Goal: Task Accomplishment & Management: Use online tool/utility

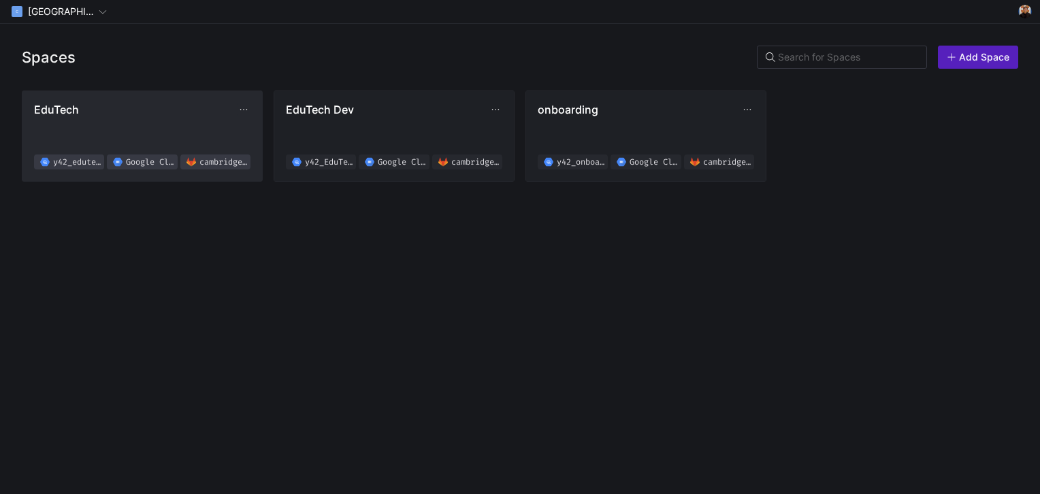
click at [118, 136] on span "EduTech y42_edutech_02f619b8d4e94d2ab8830fef0a38a076 Google Cloud Storage cambr…" at bounding box center [142, 136] width 216 height 67
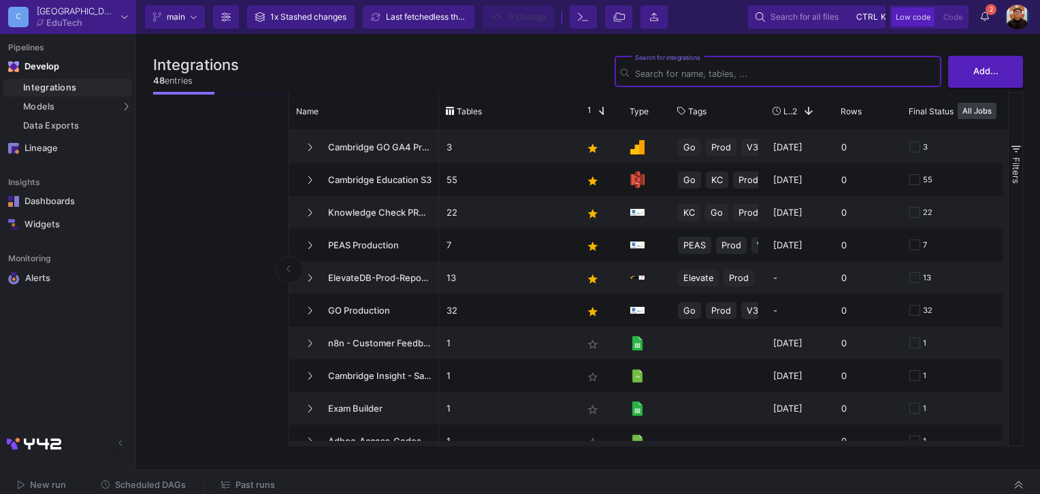
click at [229, 480] on span "Past runs" at bounding box center [248, 485] width 54 height 10
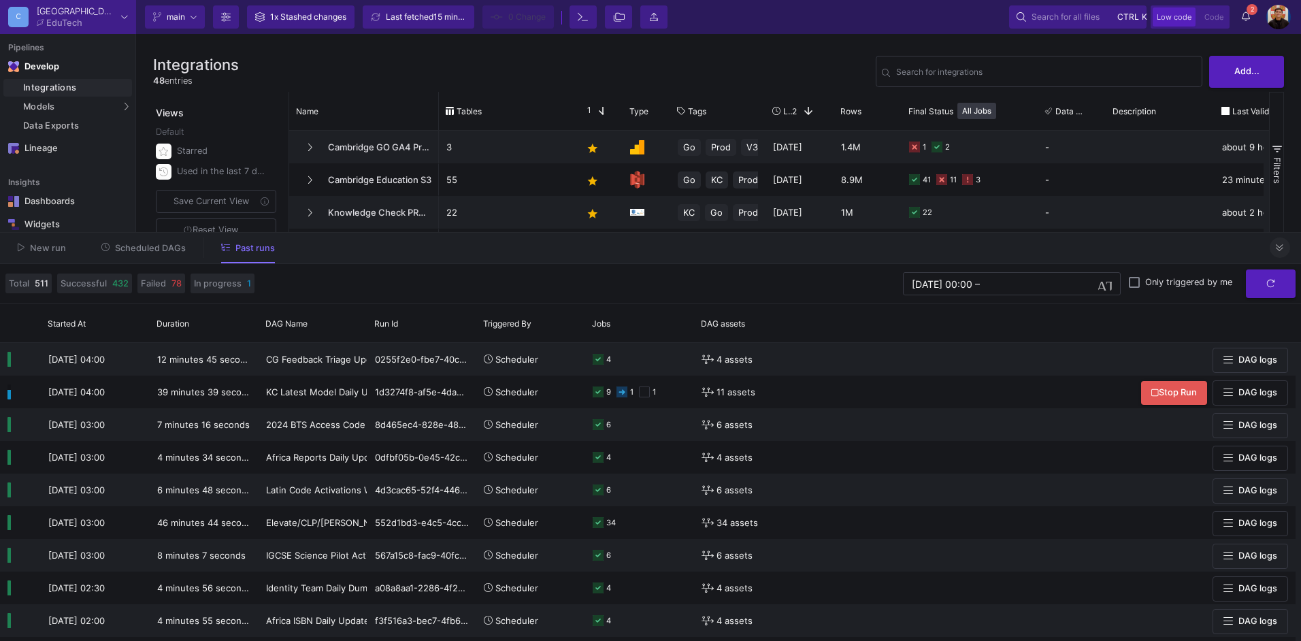
click at [1039, 241] on button at bounding box center [1279, 247] width 20 height 20
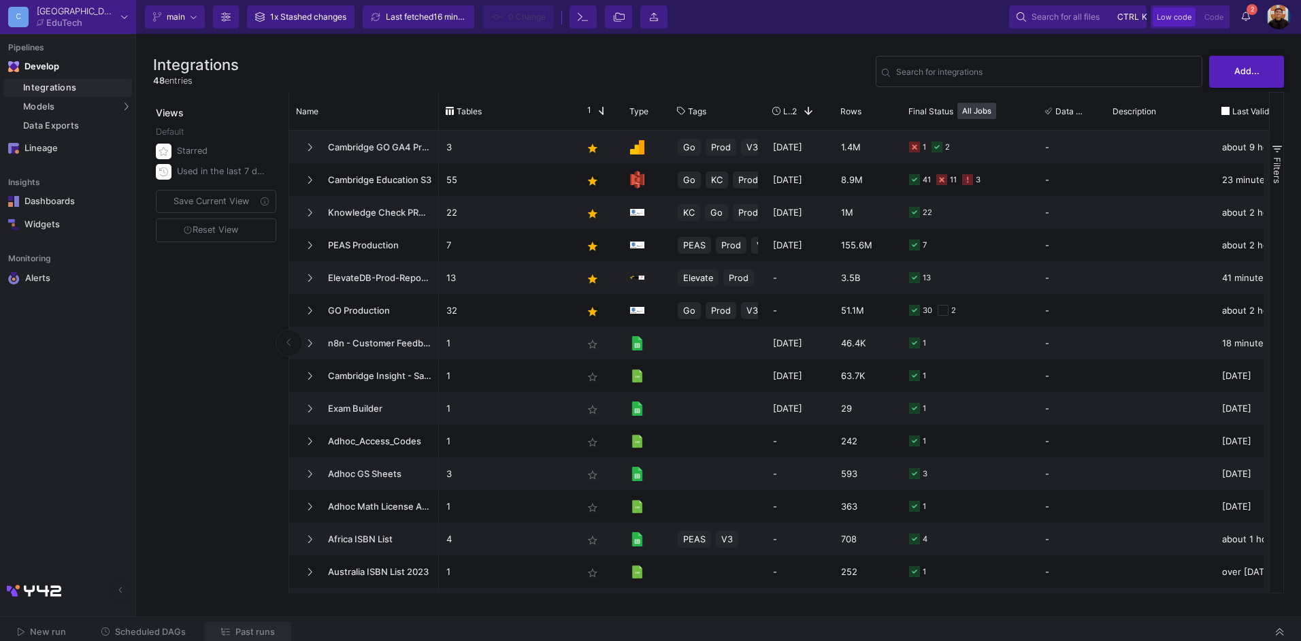
click at [271, 493] on button "Past runs" at bounding box center [248, 632] width 86 height 21
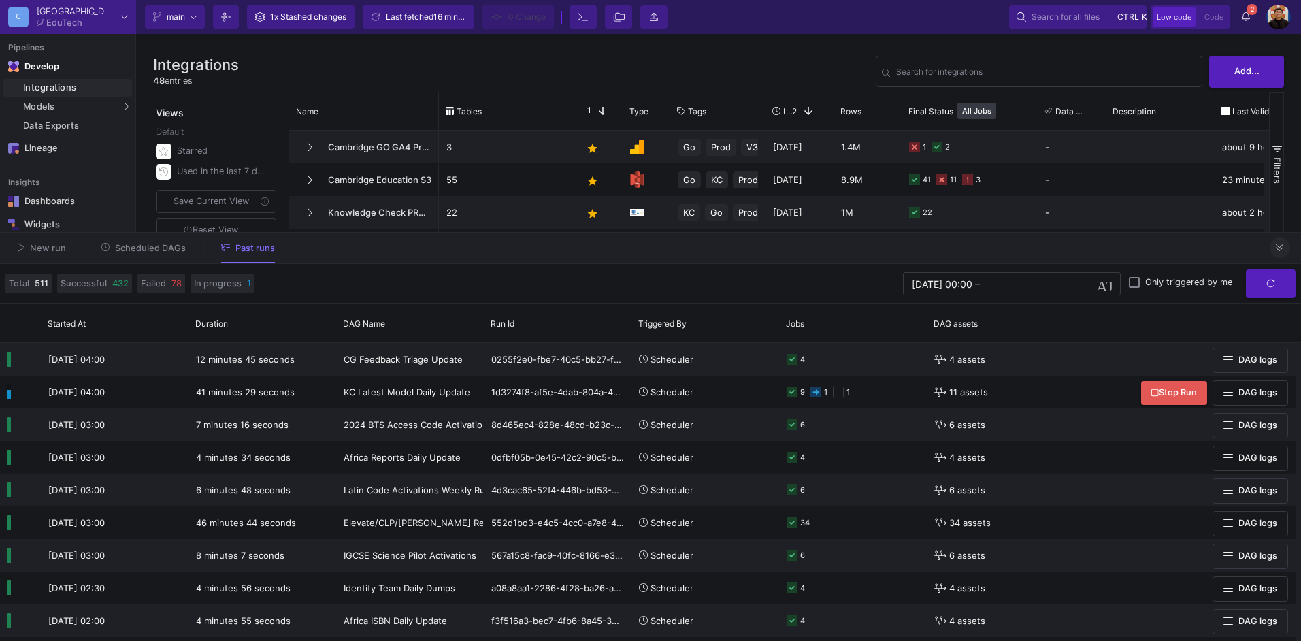
click at [1039, 242] on div at bounding box center [1279, 247] width 20 height 20
click at [1039, 244] on button at bounding box center [1279, 247] width 20 height 20
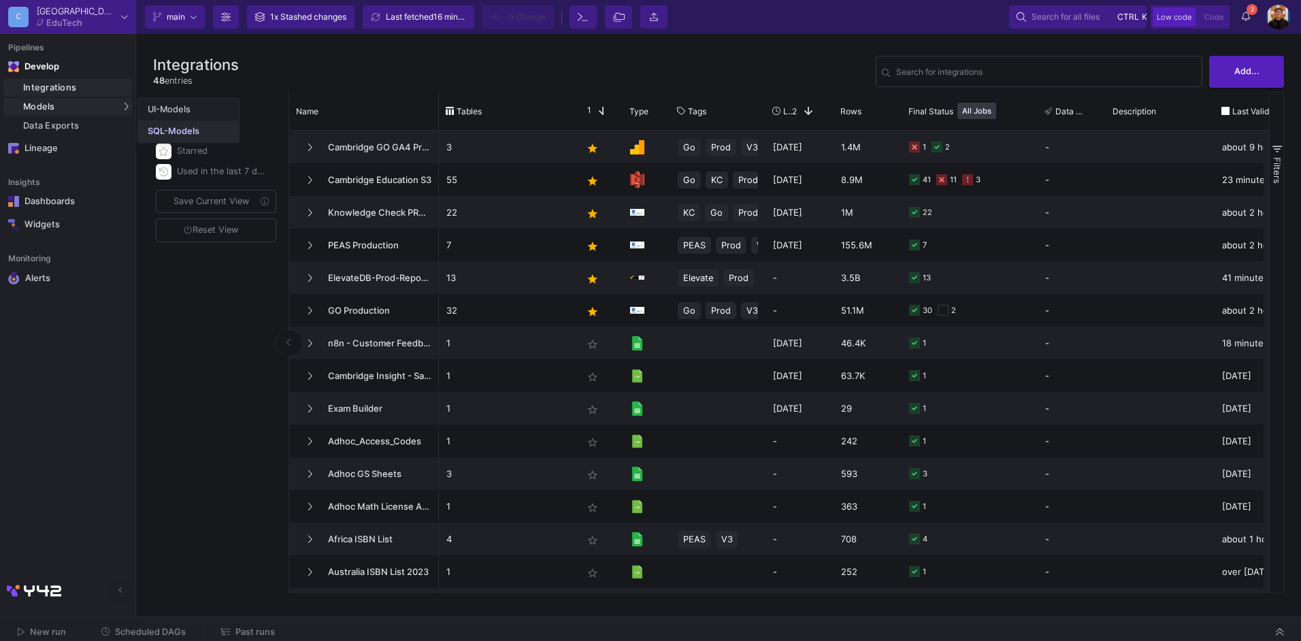
click at [184, 122] on link "SQL-Models" at bounding box center [188, 131] width 101 height 22
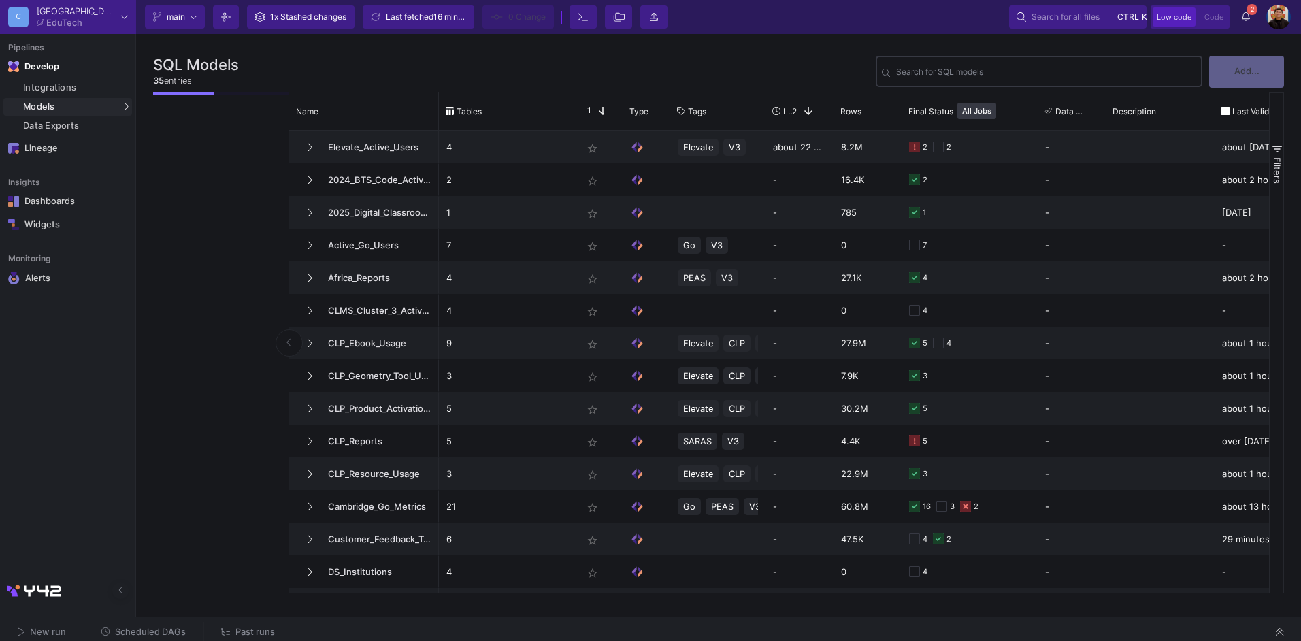
click at [948, 65] on div "Search for SQL models" at bounding box center [1046, 70] width 300 height 33
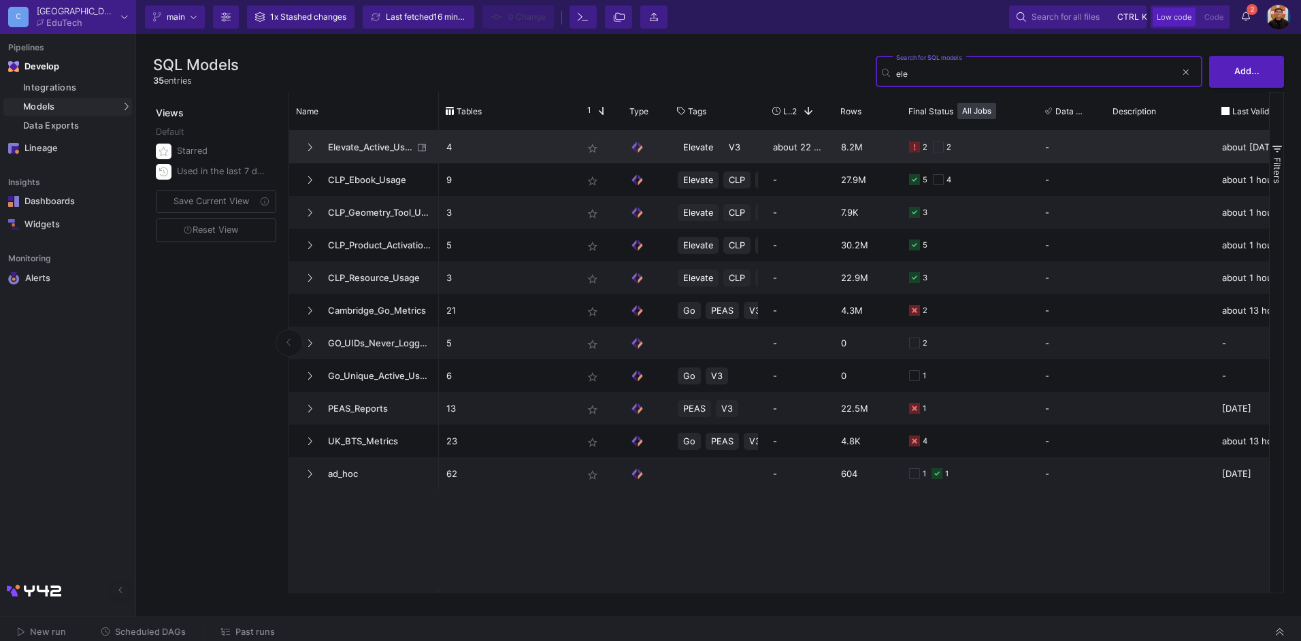
type input "ele"
click at [465, 142] on p "4" at bounding box center [506, 147] width 121 height 32
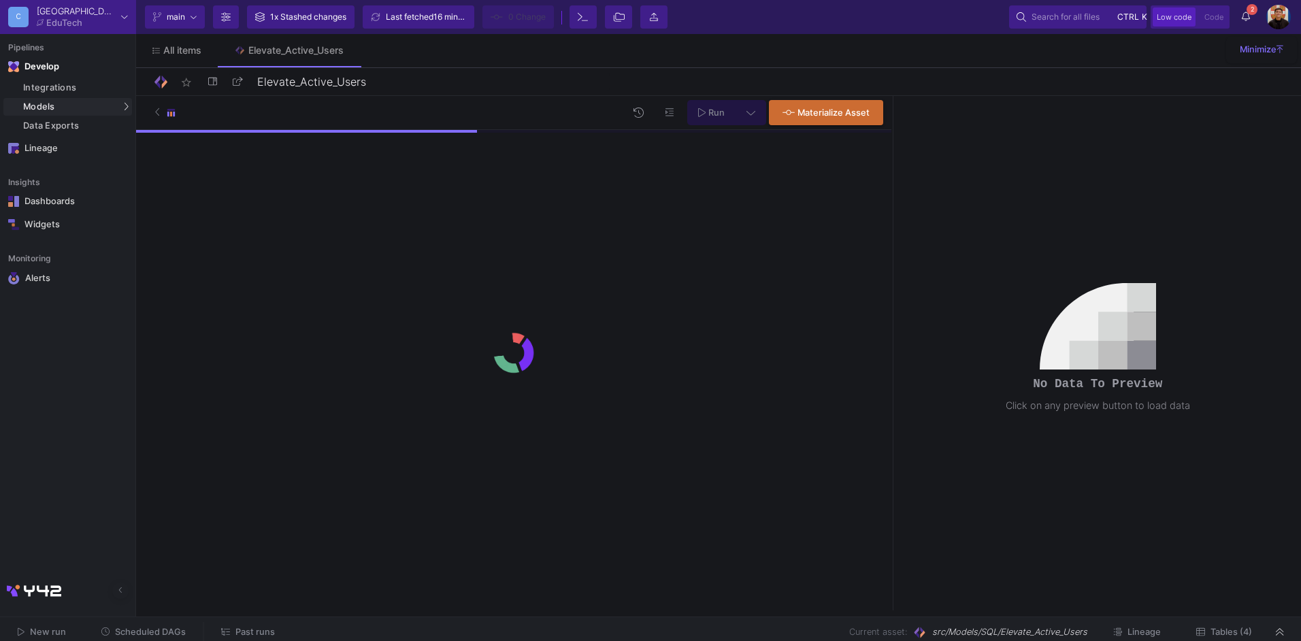
click at [1039, 493] on span "Tables (4)" at bounding box center [1230, 632] width 41 height 10
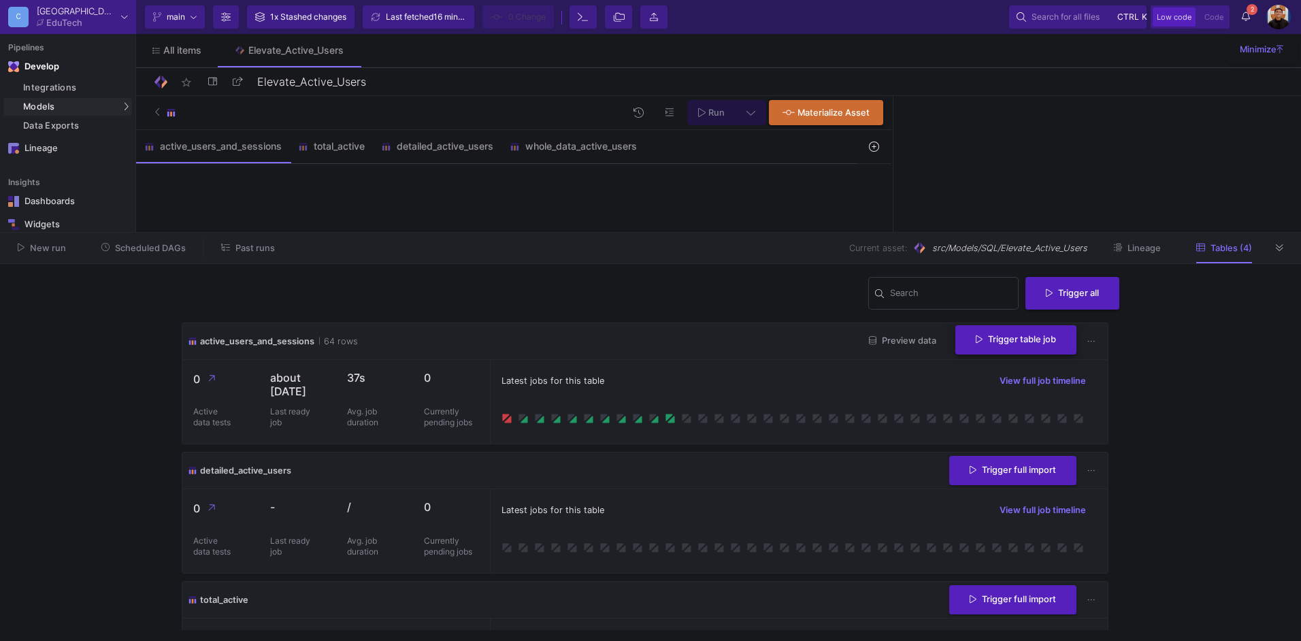
click at [1010, 341] on span "Trigger table job" at bounding box center [1016, 339] width 80 height 10
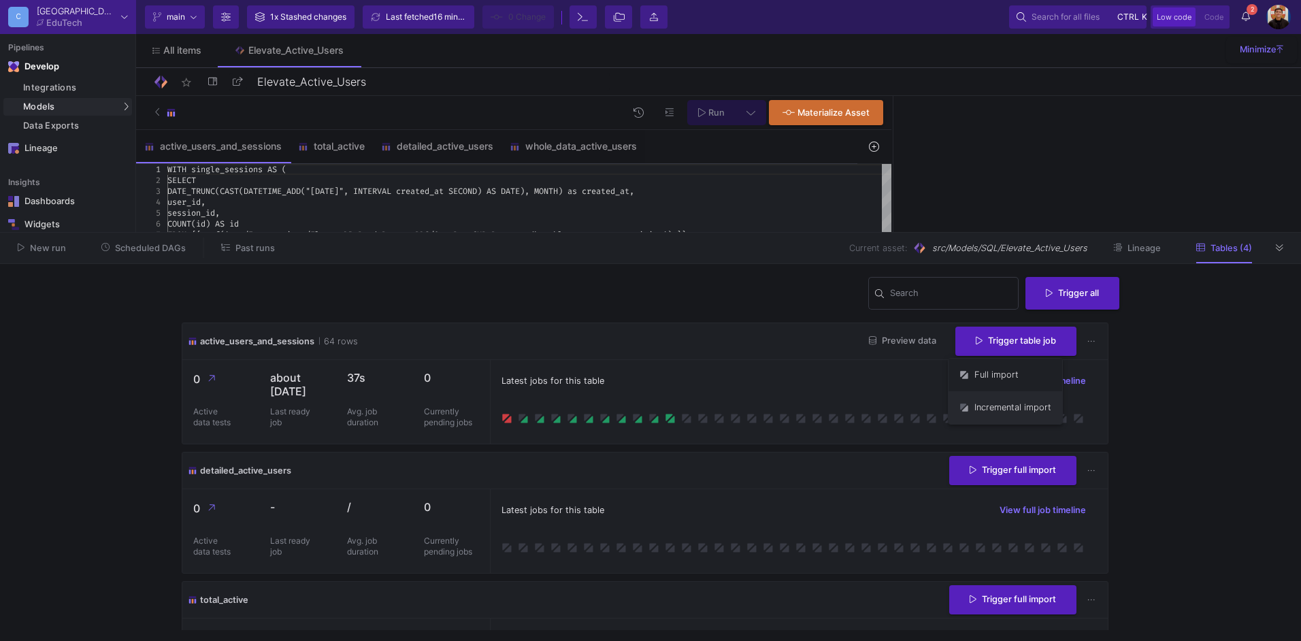
click at [994, 398] on button "Incremental import" at bounding box center [1005, 407] width 114 height 33
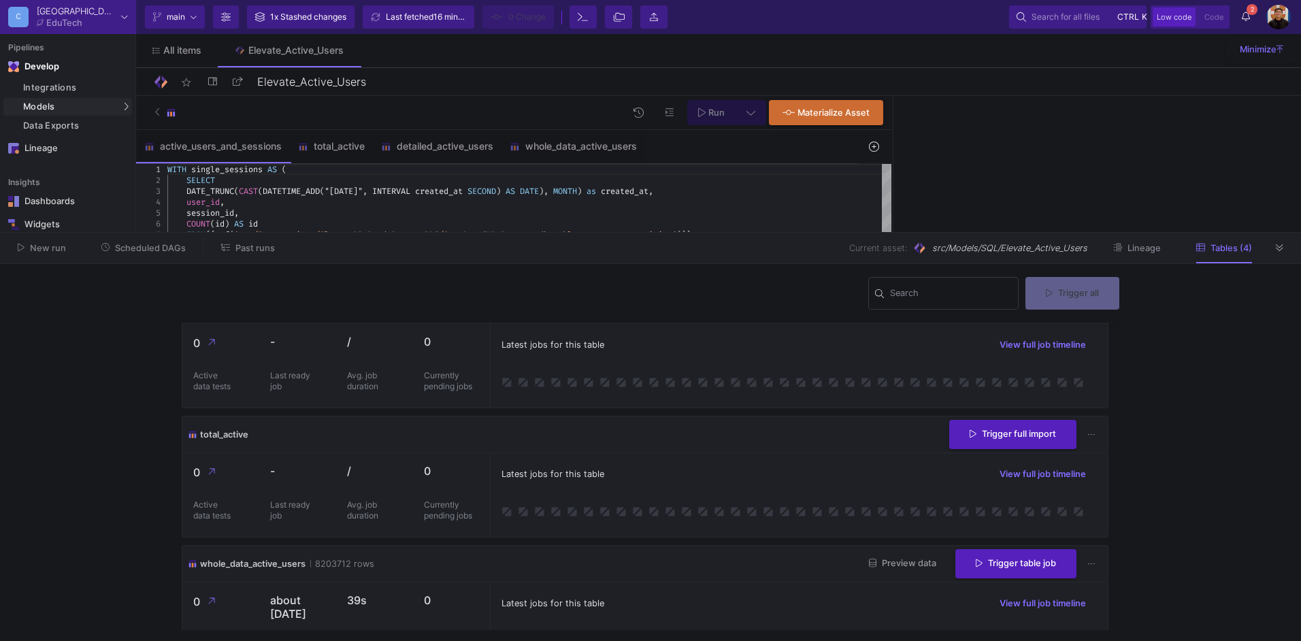
scroll to position [228, 0]
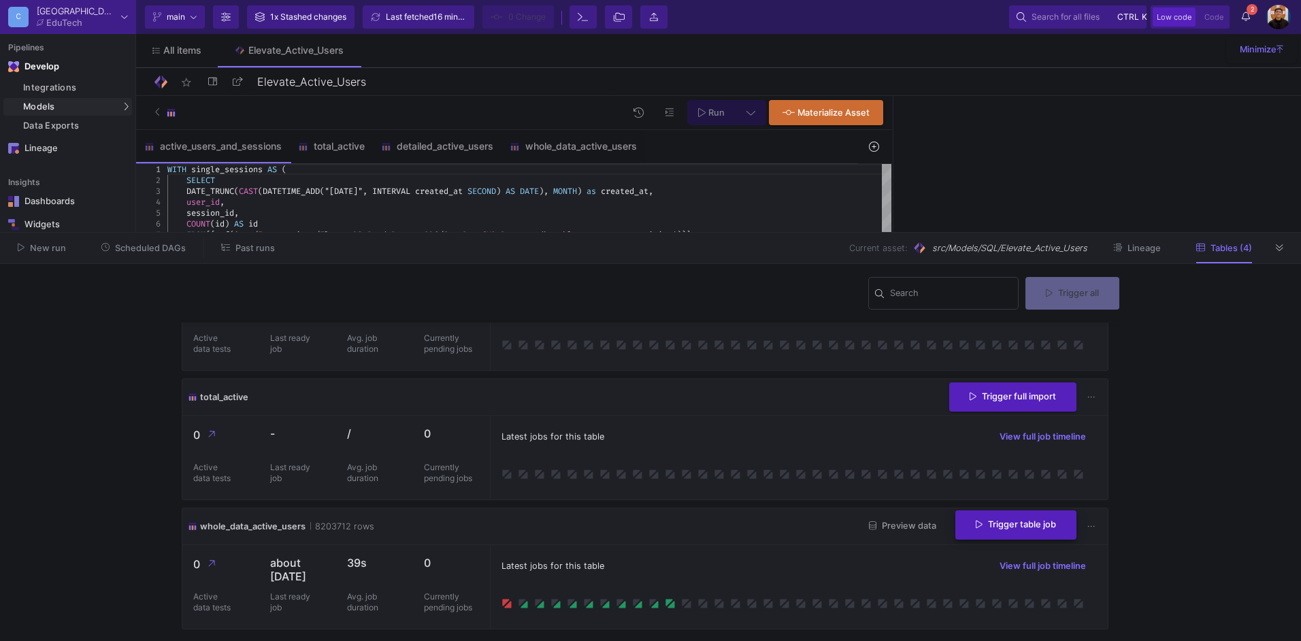
click at [1001, 493] on span "Trigger table job" at bounding box center [1016, 524] width 80 height 10
click at [995, 493] on button "Incremental import" at bounding box center [1005, 579] width 114 height 33
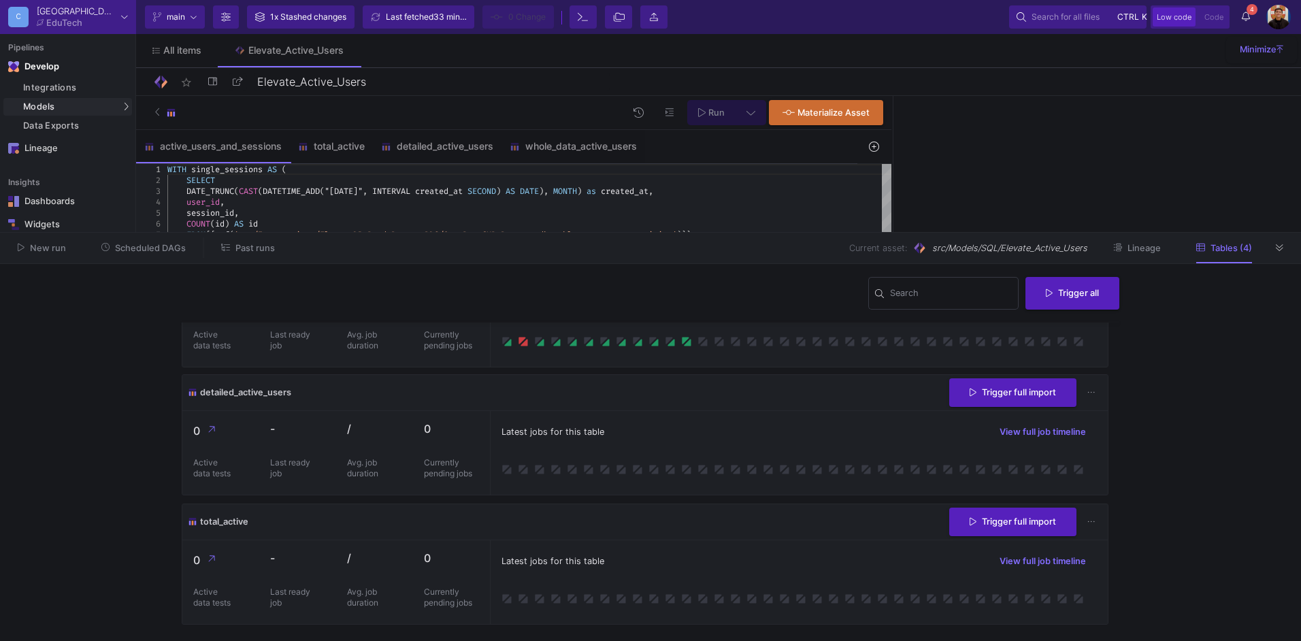
scroll to position [0, 0]
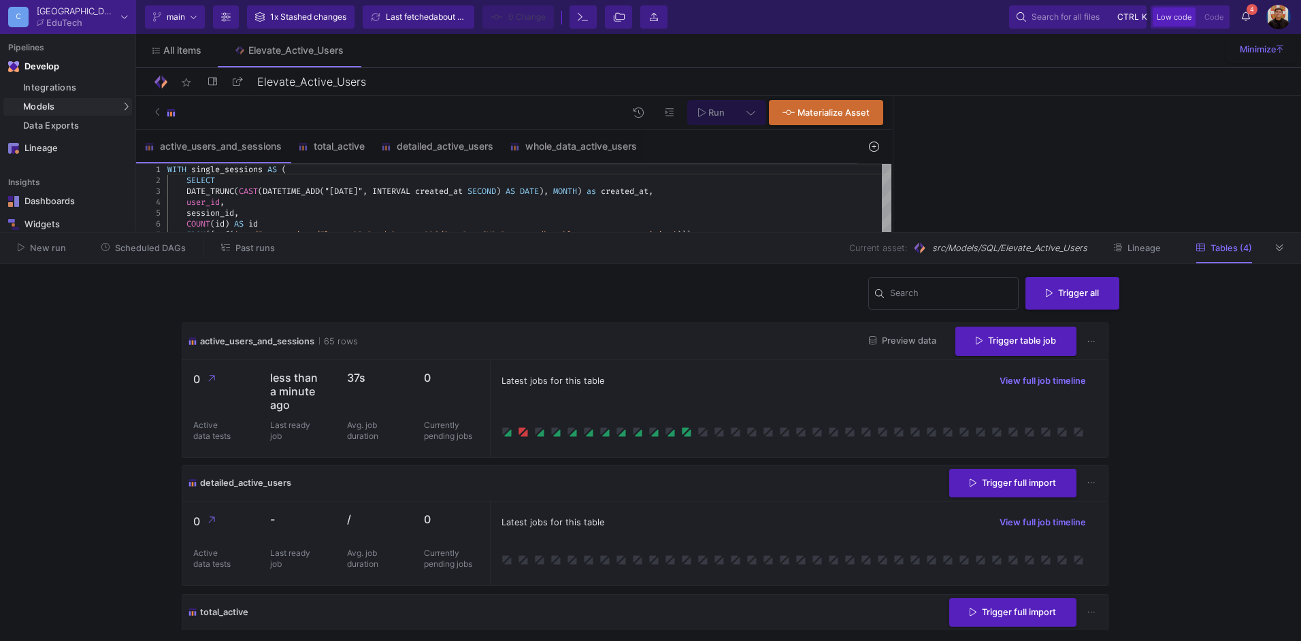
click at [266, 248] on span "Past runs" at bounding box center [254, 248] width 39 height 10
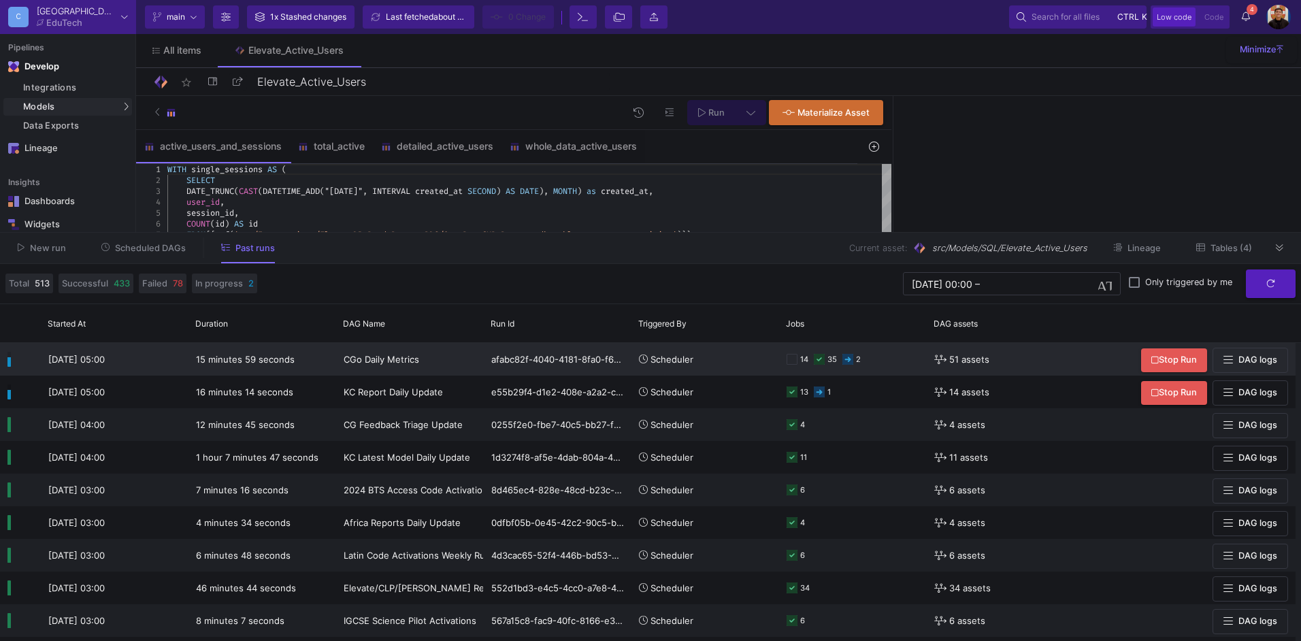
click at [803, 354] on div "14" at bounding box center [804, 360] width 8 height 32
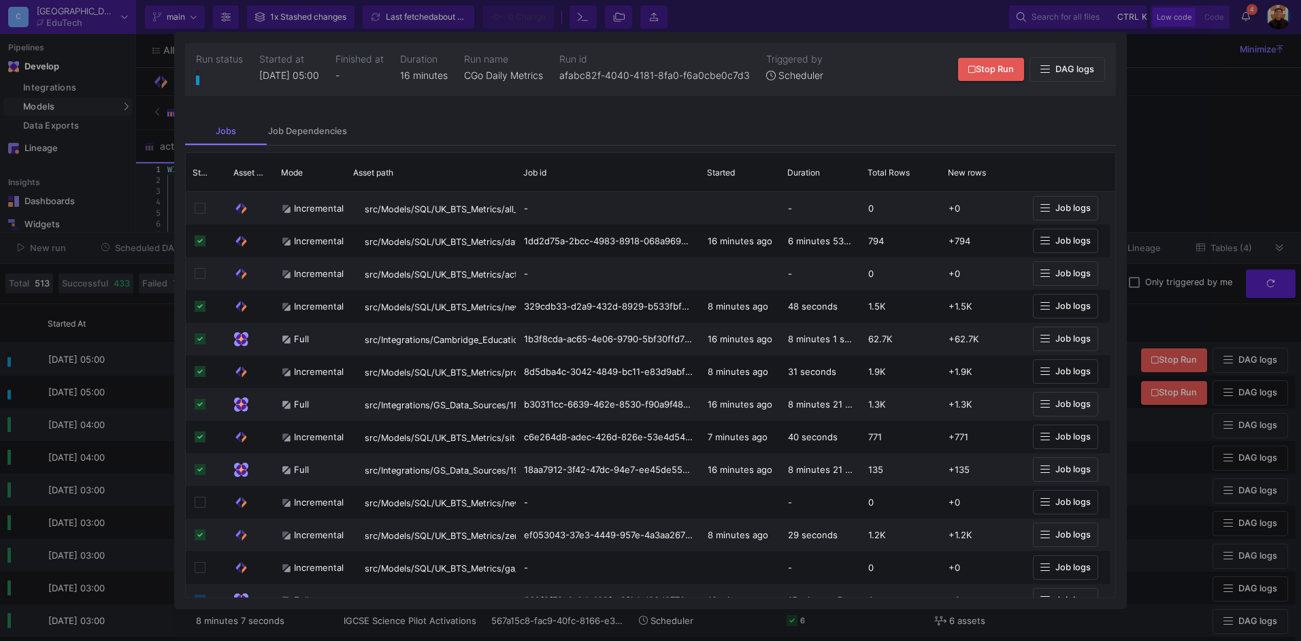
click at [1039, 122] on div at bounding box center [650, 320] width 1301 height 641
